Goal: Check status

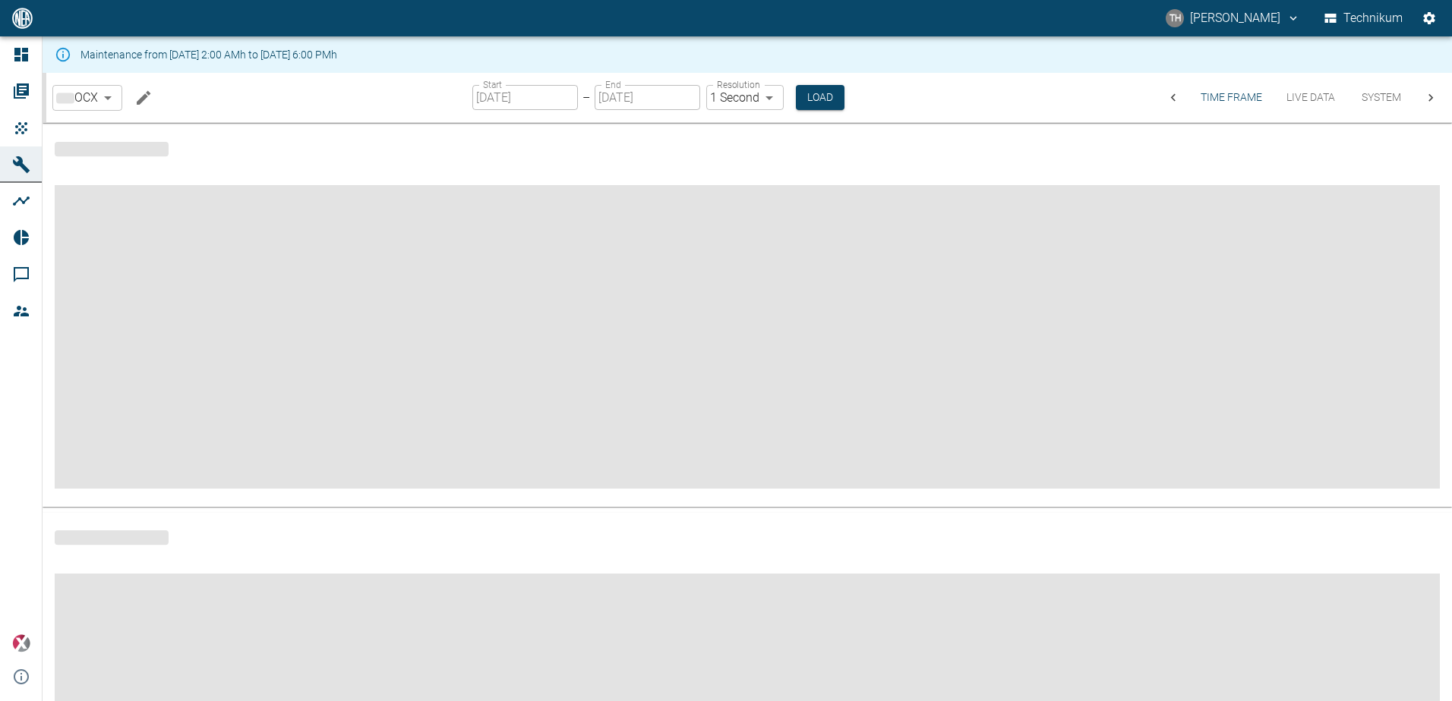
type input "2min"
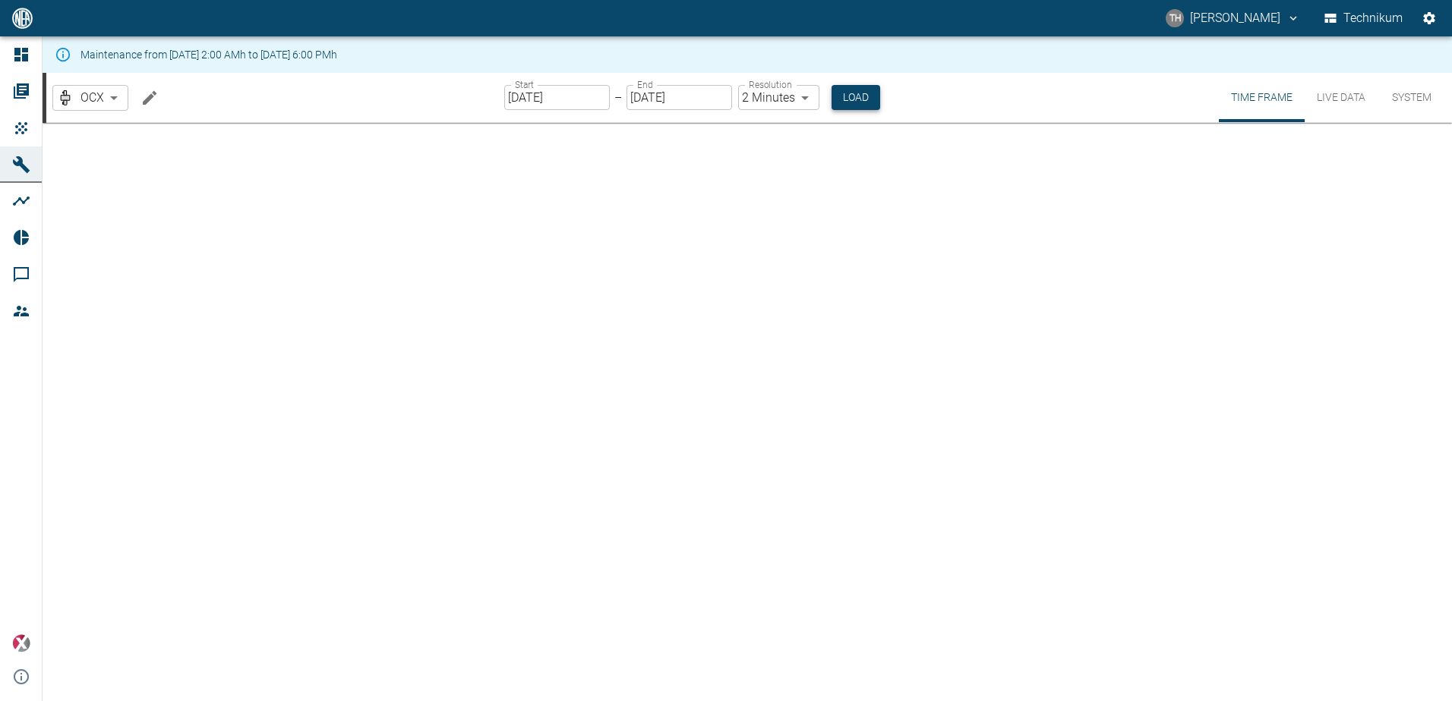
click at [687, 96] on button "Load" at bounding box center [855, 97] width 49 height 25
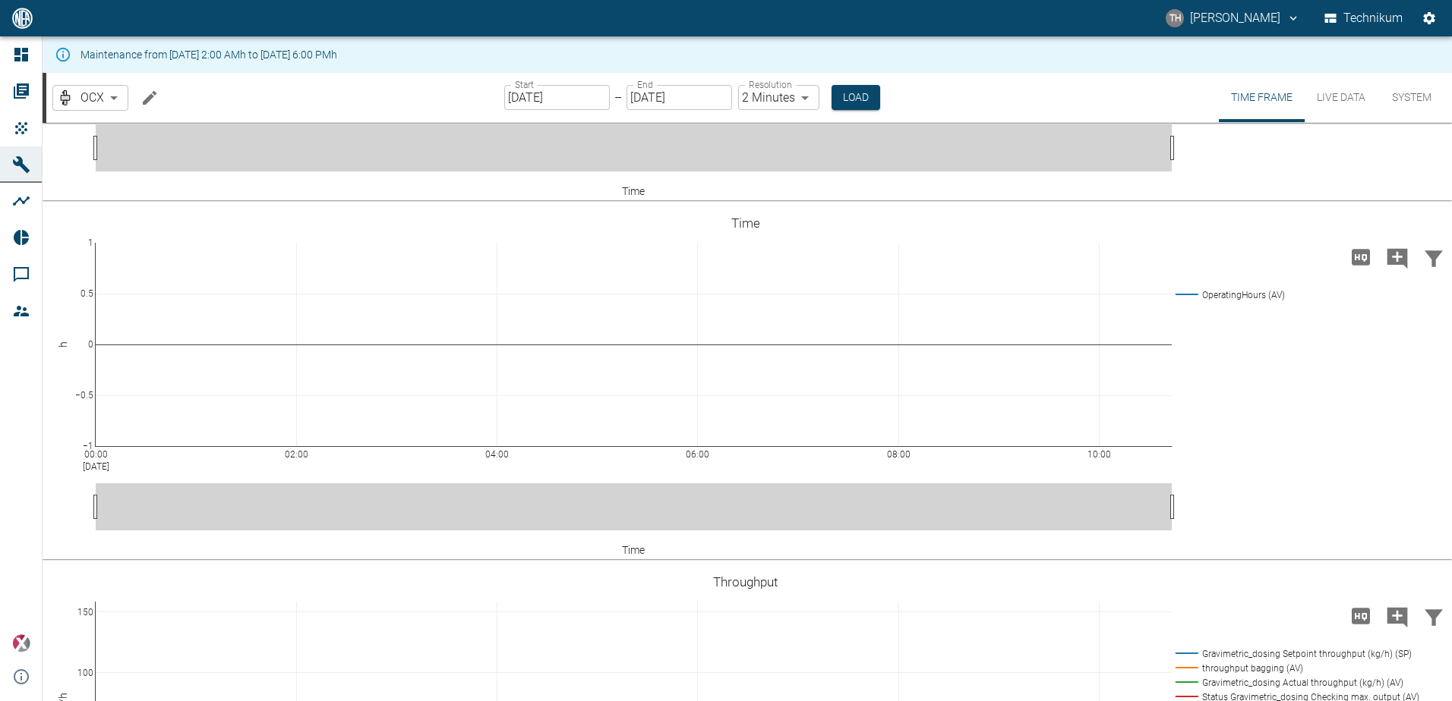
scroll to position [759, 0]
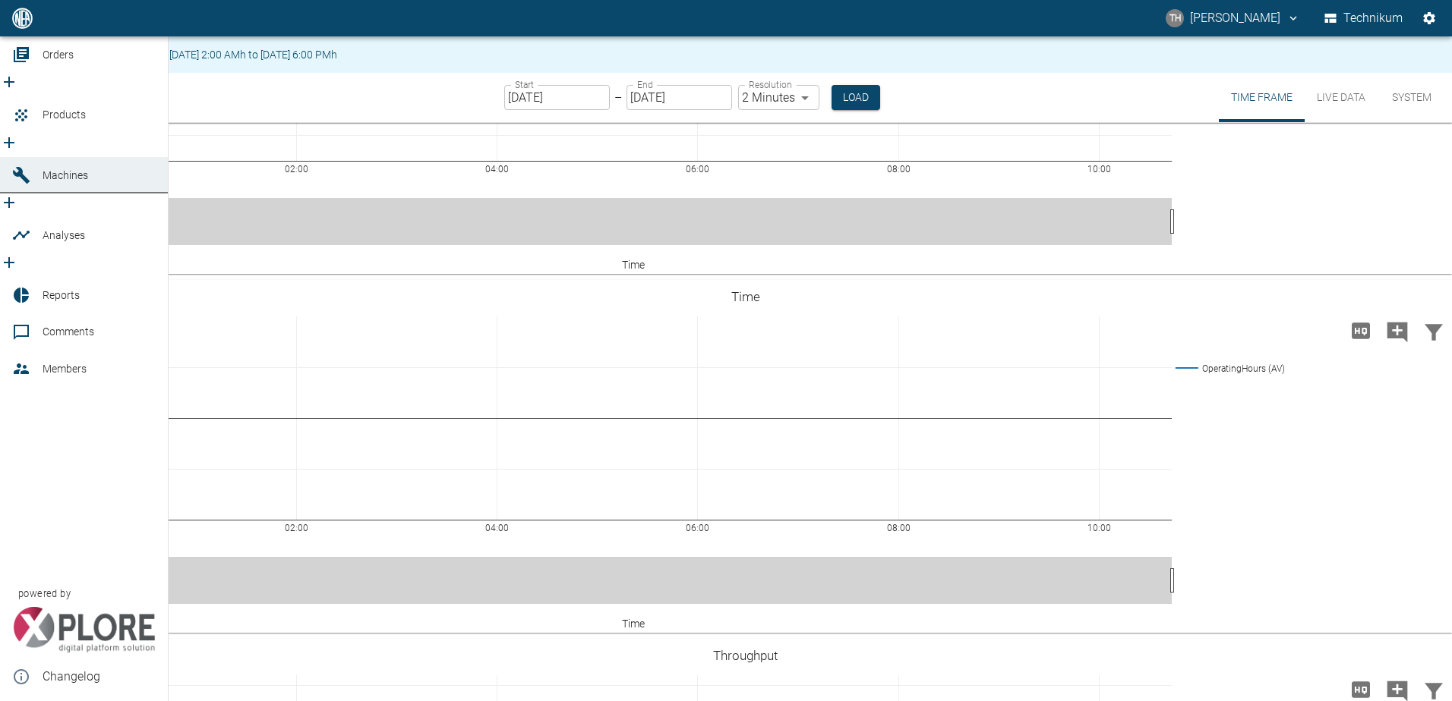
click at [45, 229] on span "Analyses" at bounding box center [64, 235] width 43 height 12
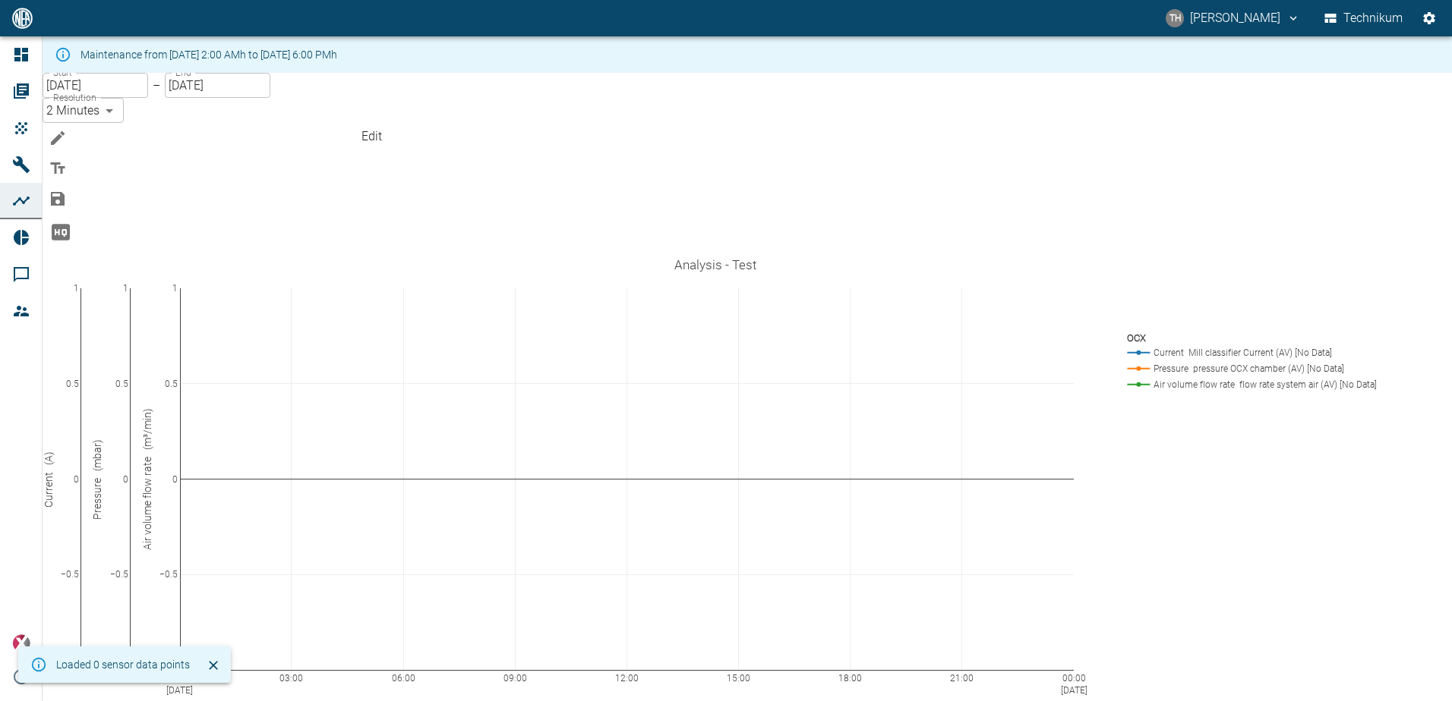
click at [67, 129] on icon "Edit" at bounding box center [58, 138] width 18 height 18
